Goal: Find specific page/section: Locate a particular part of the current website

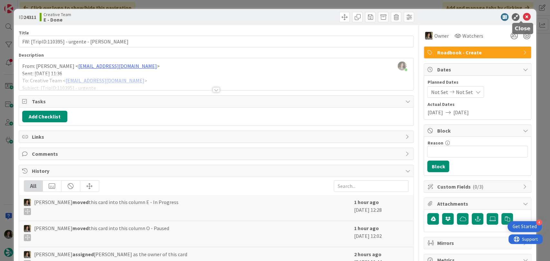
click at [524, 16] on icon at bounding box center [526, 17] width 8 height 8
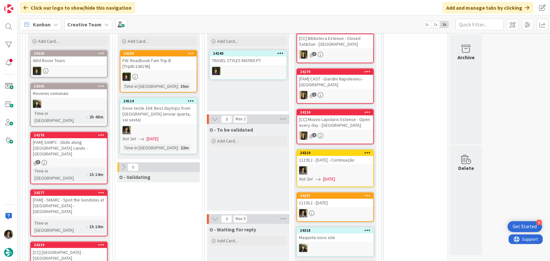
click at [167, 115] on div "24114 Envio teste 334: Best daytrips from [GEOGRAPHIC_DATA] (enviar quarta, sai…" at bounding box center [158, 126] width 77 height 56
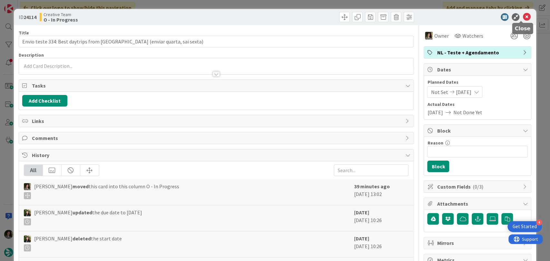
drag, startPoint x: 519, startPoint y: 16, endPoint x: 510, endPoint y: 27, distance: 14.2
click at [522, 16] on icon at bounding box center [526, 17] width 8 height 8
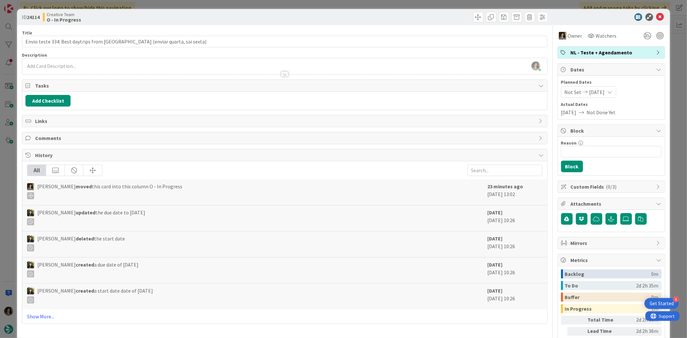
scroll to position [572, 0]
click at [656, 14] on icon at bounding box center [660, 17] width 8 height 8
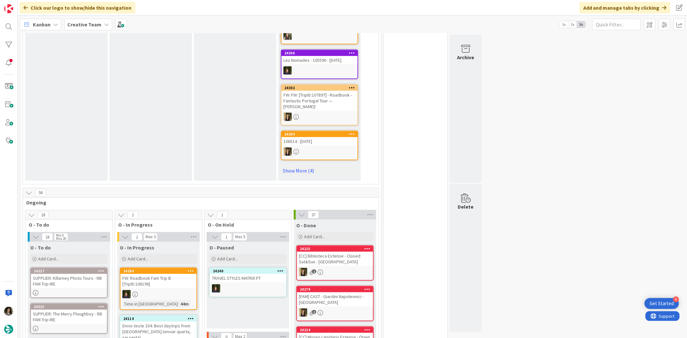
scroll to position [501, 0]
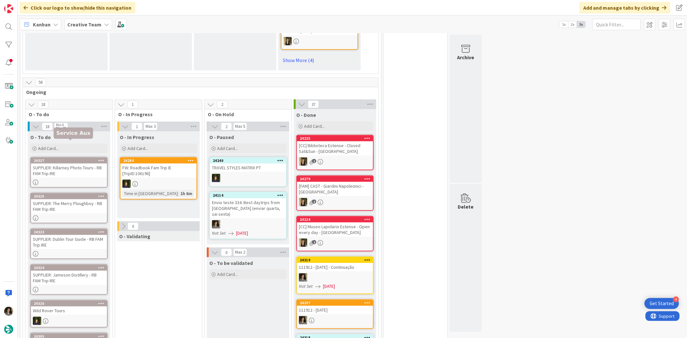
click at [76, 164] on div "SUPPLIER: Killarney Photo Tours - RB FAM Trip IRE" at bounding box center [69, 171] width 76 height 14
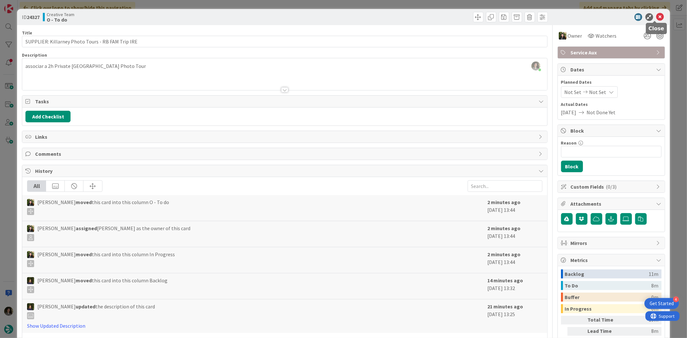
click at [656, 15] on icon at bounding box center [660, 17] width 8 height 8
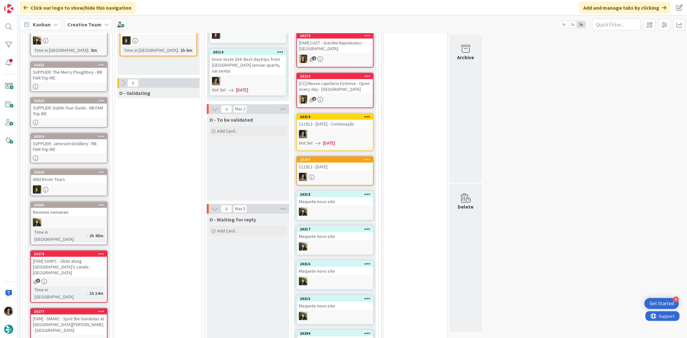
click at [57, 68] on div "SUPPLIER: The Merry Ploughboy - RB FAM Trip IRE" at bounding box center [69, 75] width 76 height 14
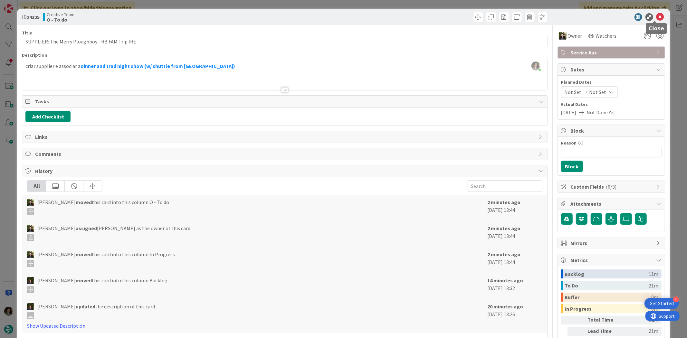
click at [656, 14] on icon at bounding box center [660, 17] width 8 height 8
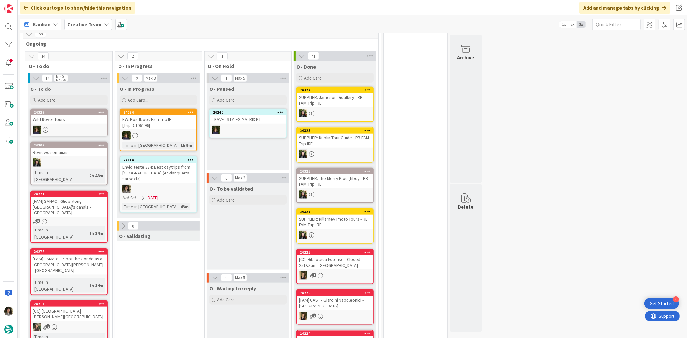
scroll to position [536, 0]
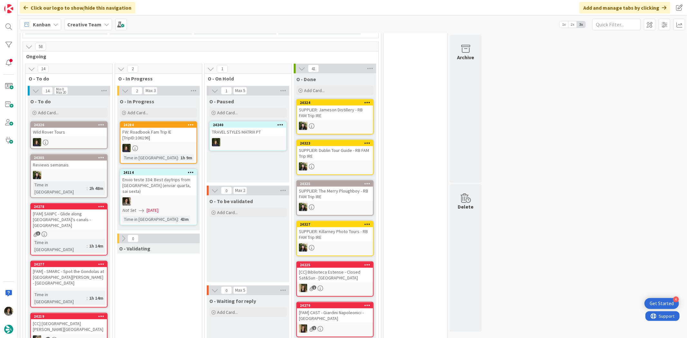
click at [151, 175] on div "Envio teste 334: Best daytrips from [GEOGRAPHIC_DATA] (enviar quarta, sai sexta)" at bounding box center [158, 185] width 76 height 20
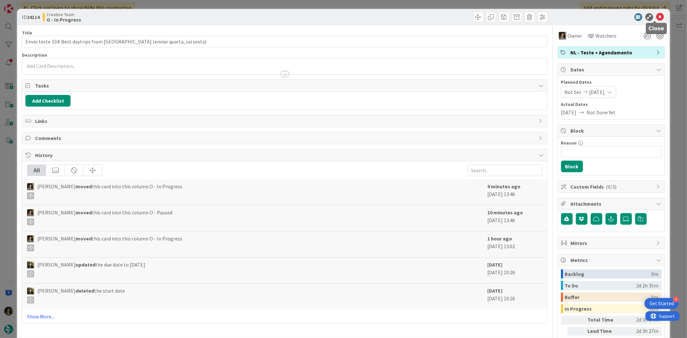
click at [656, 14] on icon at bounding box center [660, 17] width 8 height 8
